Goal: Task Accomplishment & Management: Use online tool/utility

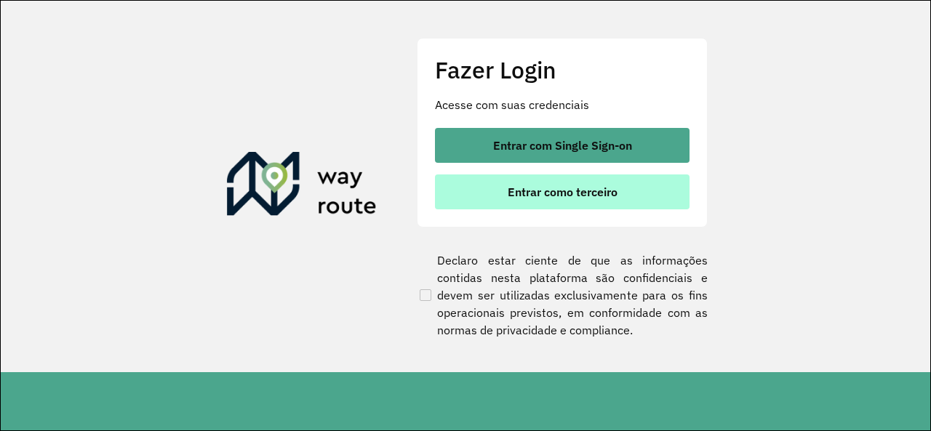
click at [486, 182] on button "Entrar como terceiro" at bounding box center [562, 192] width 255 height 35
